Goal: Find specific page/section: Find specific page/section

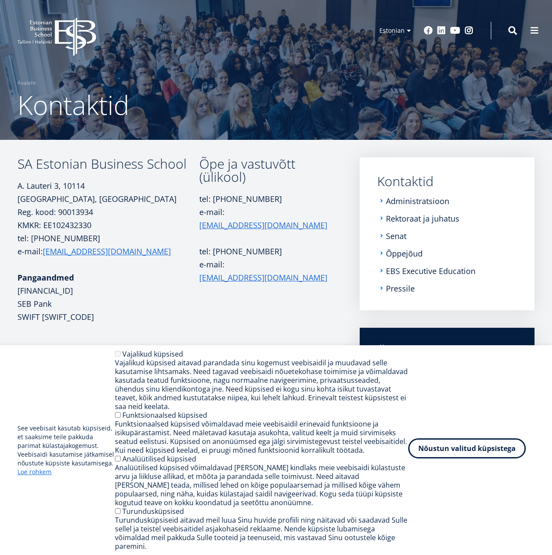
click at [449, 447] on button "Nõustun valitud küpsistega" at bounding box center [467, 448] width 118 height 20
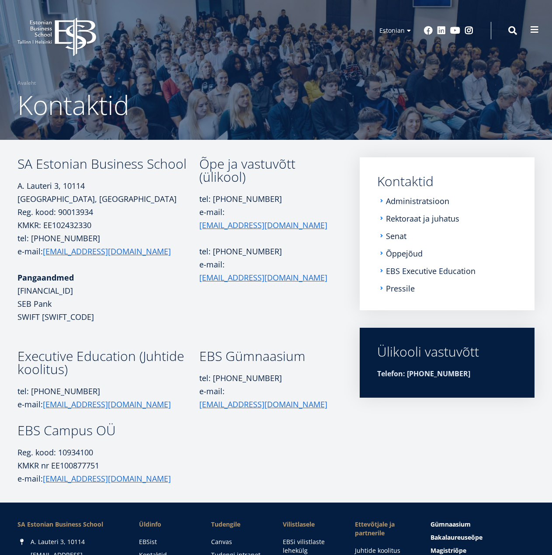
click at [528, 33] on button at bounding box center [534, 29] width 17 height 17
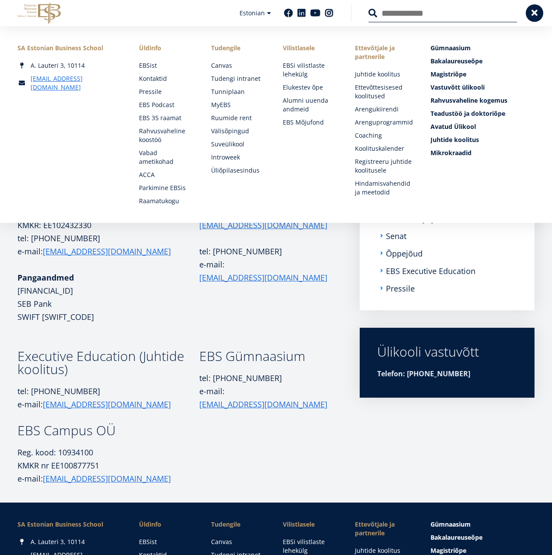
click at [182, 284] on p "Pangaandmed EE431010220267429223 SEB Pank SWIFT EEUHEE2X" at bounding box center [108, 297] width 182 height 52
click at [530, 12] on span at bounding box center [534, 12] width 9 height 9
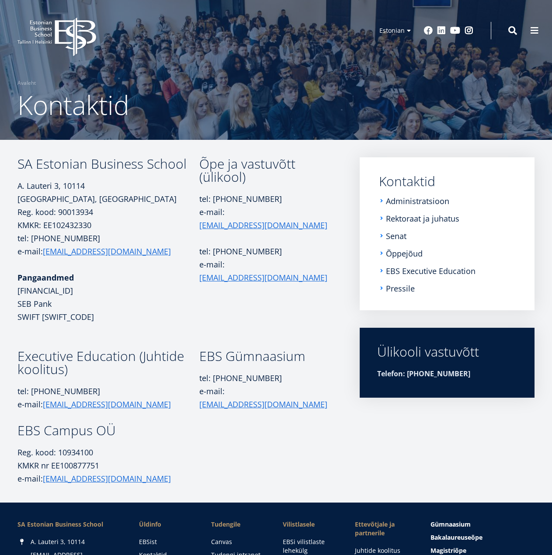
click at [414, 178] on link "Kontaktid" at bounding box center [449, 181] width 140 height 13
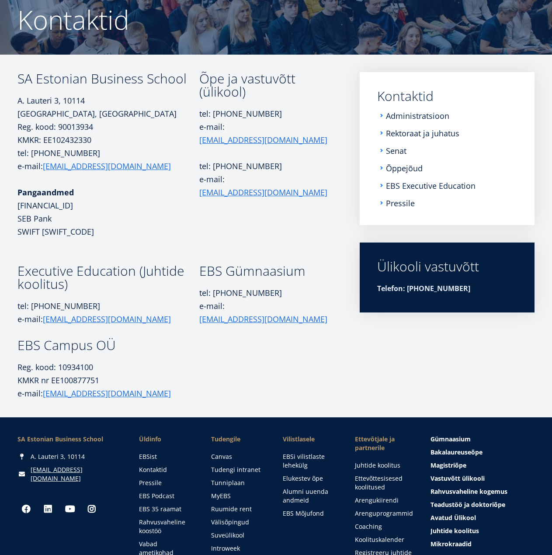
scroll to position [87, 0]
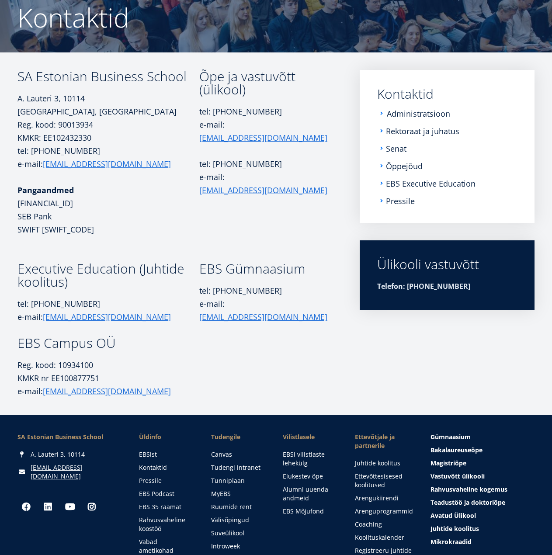
click at [416, 112] on link "Administratsioon" at bounding box center [418, 113] width 63 height 9
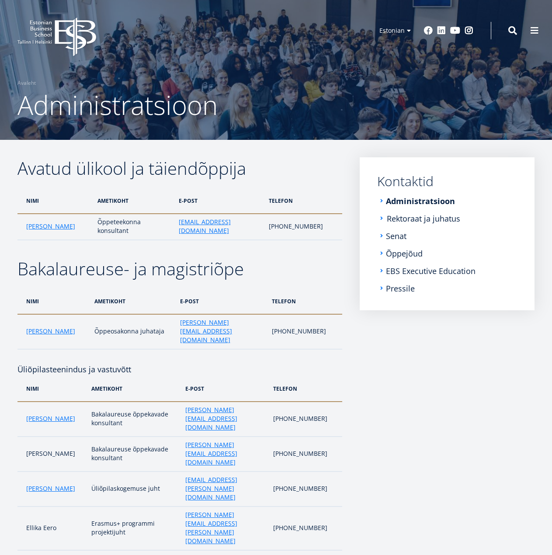
click at [426, 217] on link "Rektoraat ja juhatus" at bounding box center [423, 218] width 73 height 9
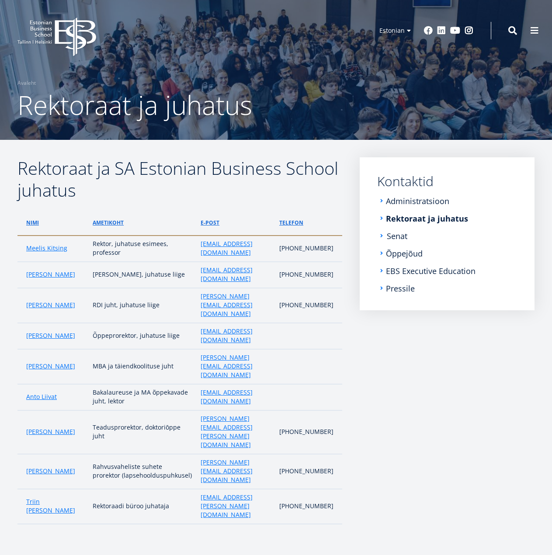
click at [401, 235] on link "Senat" at bounding box center [397, 236] width 21 height 9
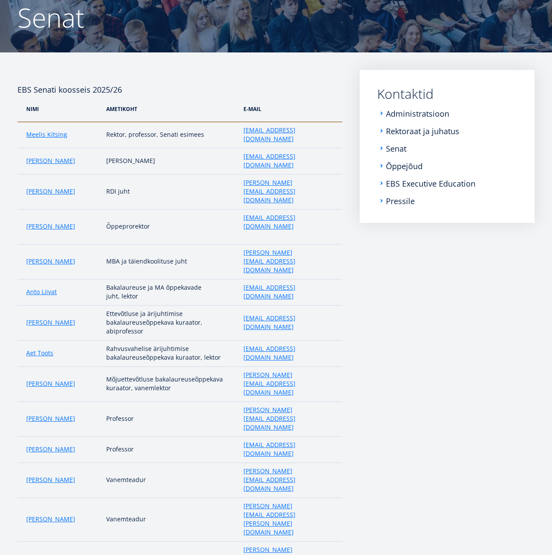
scroll to position [131, 0]
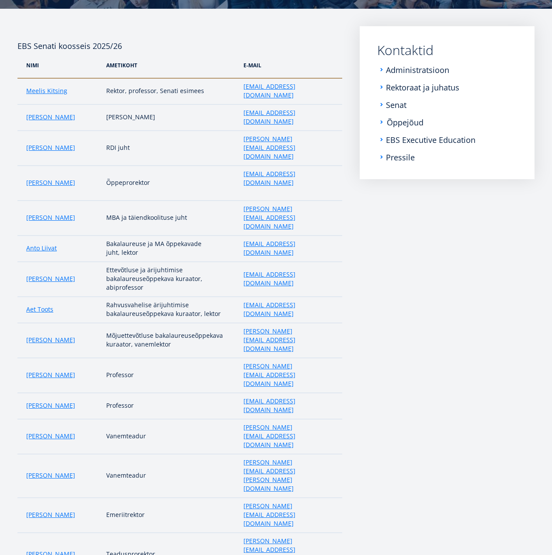
click at [402, 123] on link "Õppejõud" at bounding box center [405, 122] width 37 height 9
click at [419, 144] on link "EBS Executive Education" at bounding box center [432, 139] width 90 height 9
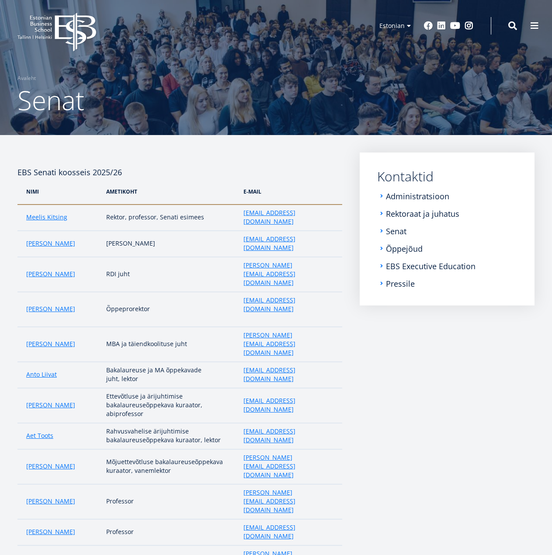
scroll to position [0, 0]
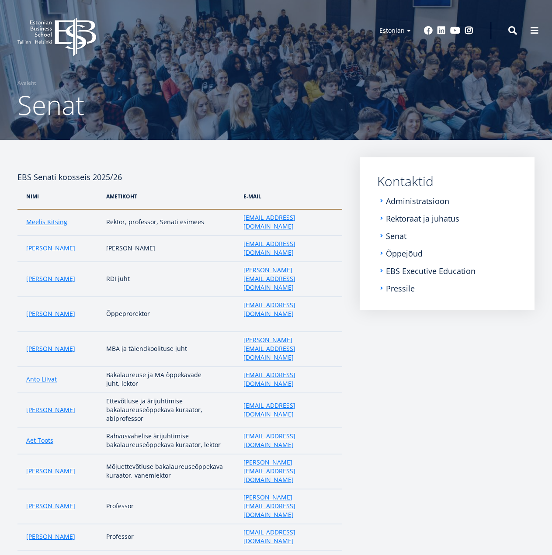
click at [506, 30] on div "Otsing" at bounding box center [504, 30] width 26 height 19
click at [509, 28] on span at bounding box center [512, 29] width 9 height 9
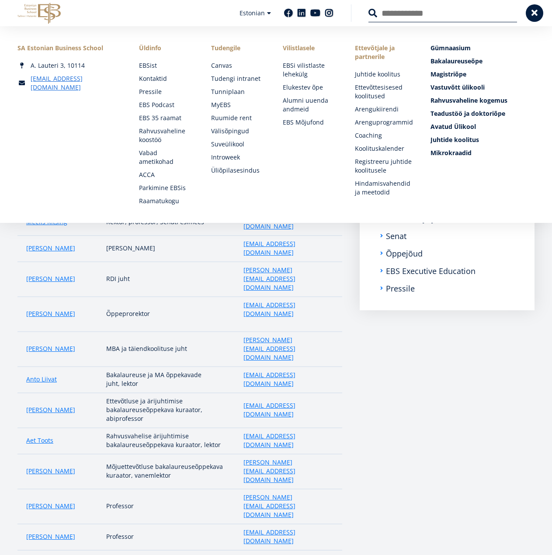
click at [414, 14] on input "Otsing" at bounding box center [442, 13] width 149 height 18
type input "**********"
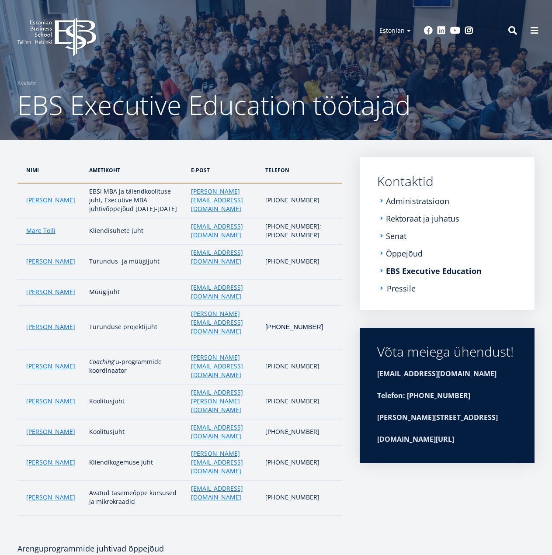
click at [403, 289] on link "Pressile" at bounding box center [401, 288] width 29 height 9
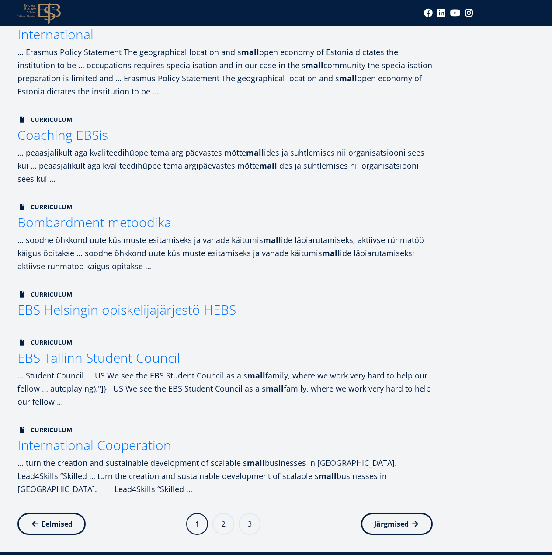
scroll to position [568, 0]
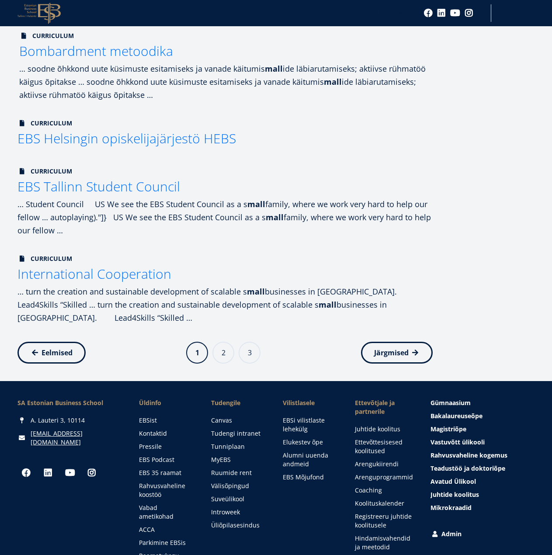
click at [316, 100] on div "… soodne õhkkond uute küsimuste esitamiseks ja vanade käitumis mall ide läbiaru…" at bounding box center [226, 81] width 415 height 39
